Goal: Complete application form

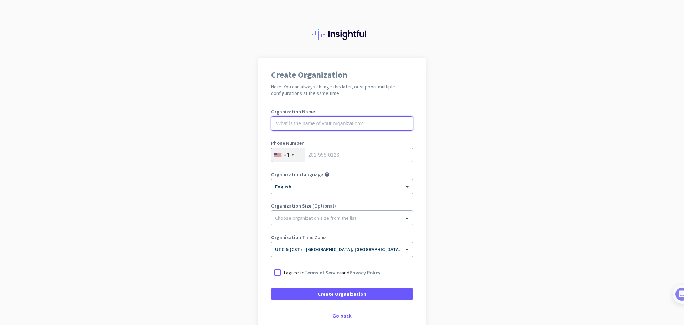
click at [319, 120] on input "text" at bounding box center [342, 123] width 142 height 14
type input "Mercor"
click at [355, 151] on input "tel" at bounding box center [342, 155] width 142 height 14
type input "6187890008"
click at [291, 219] on div at bounding box center [342, 215] width 141 height 7
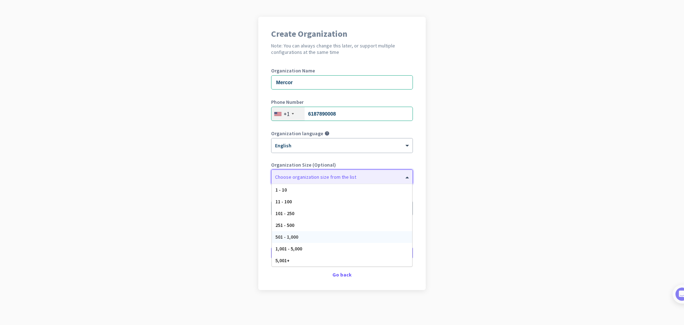
scroll to position [42, 0]
click at [248, 193] on app-onboarding-organization "Create Organization Note: You can always change this later, or support multiple…" at bounding box center [342, 170] width 684 height 309
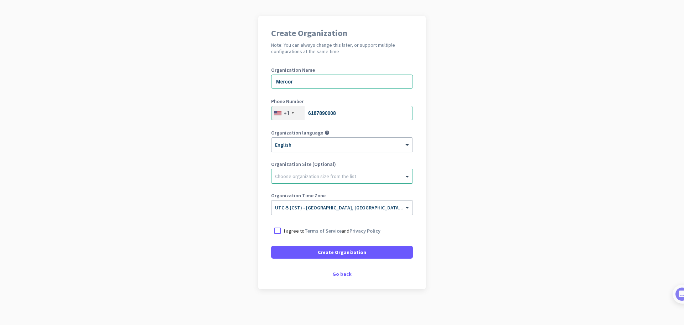
click at [312, 177] on div at bounding box center [342, 174] width 141 height 7
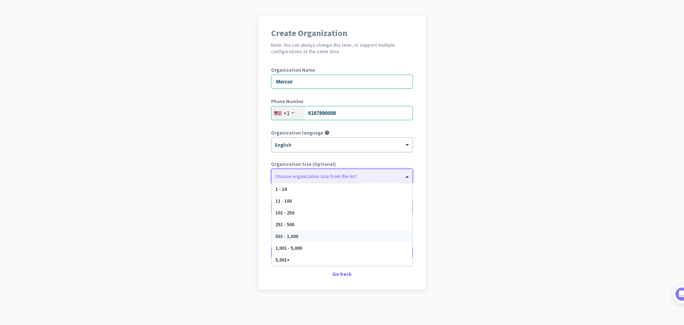
click at [305, 238] on div "501 - 1,000" at bounding box center [342, 236] width 140 height 12
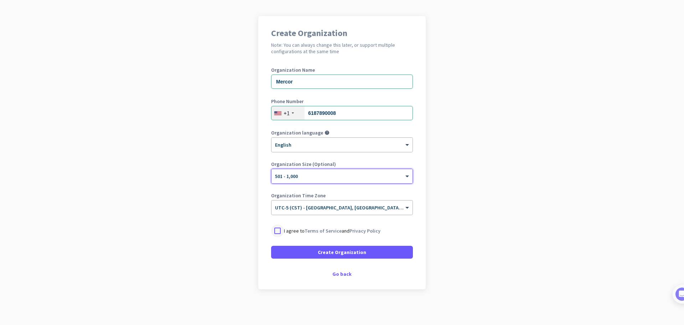
click at [271, 232] on div at bounding box center [277, 230] width 13 height 13
click at [334, 273] on div "Go back" at bounding box center [342, 273] width 142 height 5
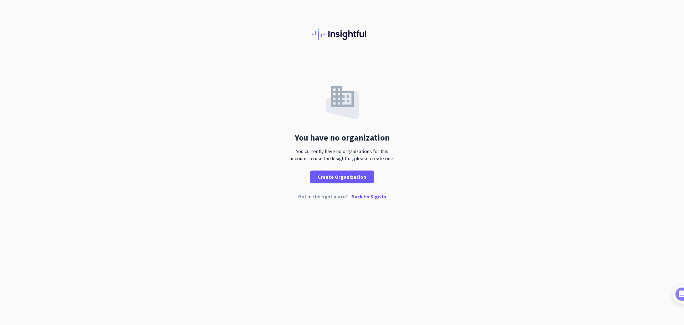
click at [354, 198] on p "Back to Sign In" at bounding box center [368, 196] width 35 height 5
